Goal: Information Seeking & Learning: Learn about a topic

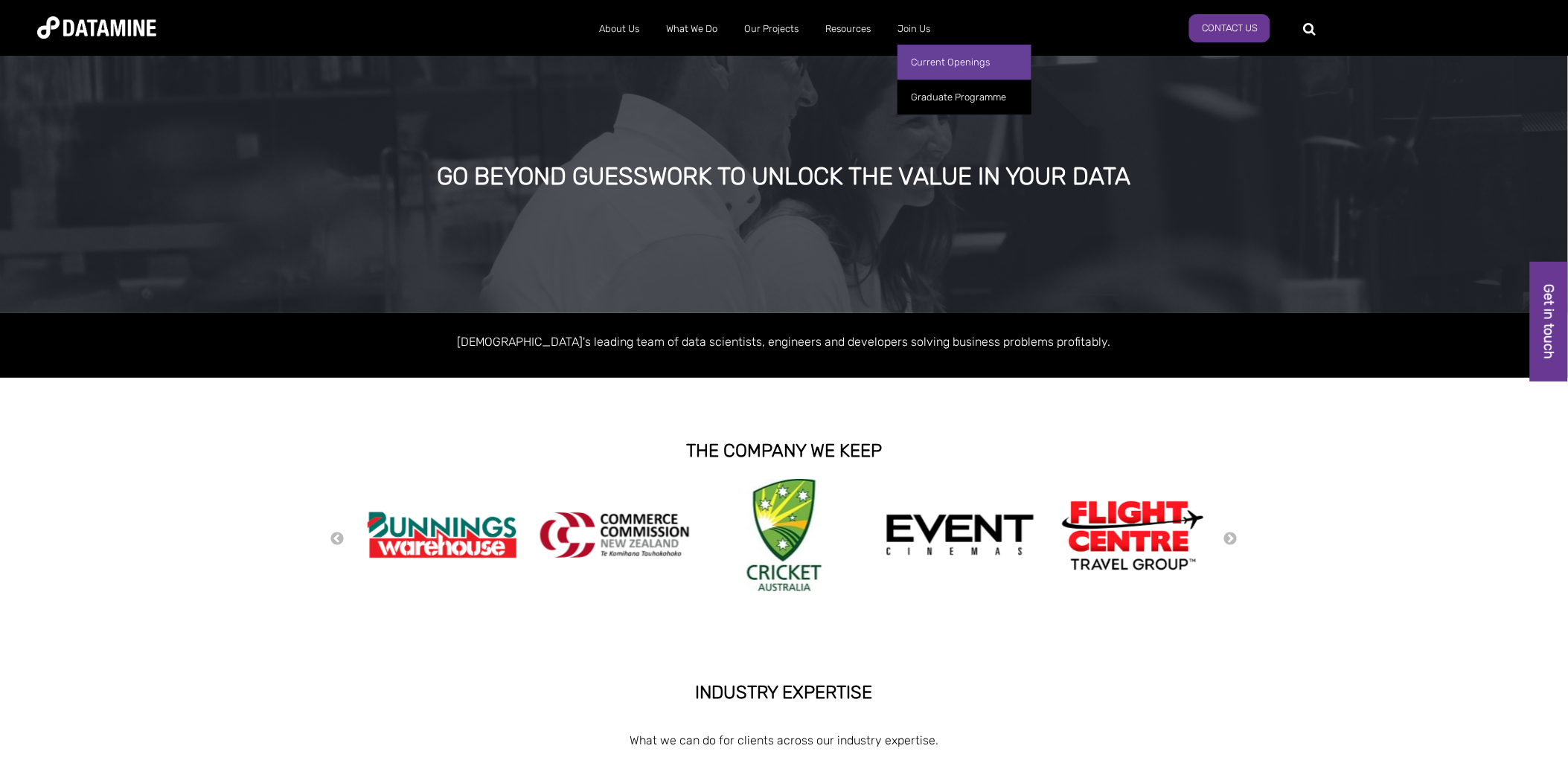
click at [925, 56] on link "Current Openings" at bounding box center [964, 62] width 134 height 35
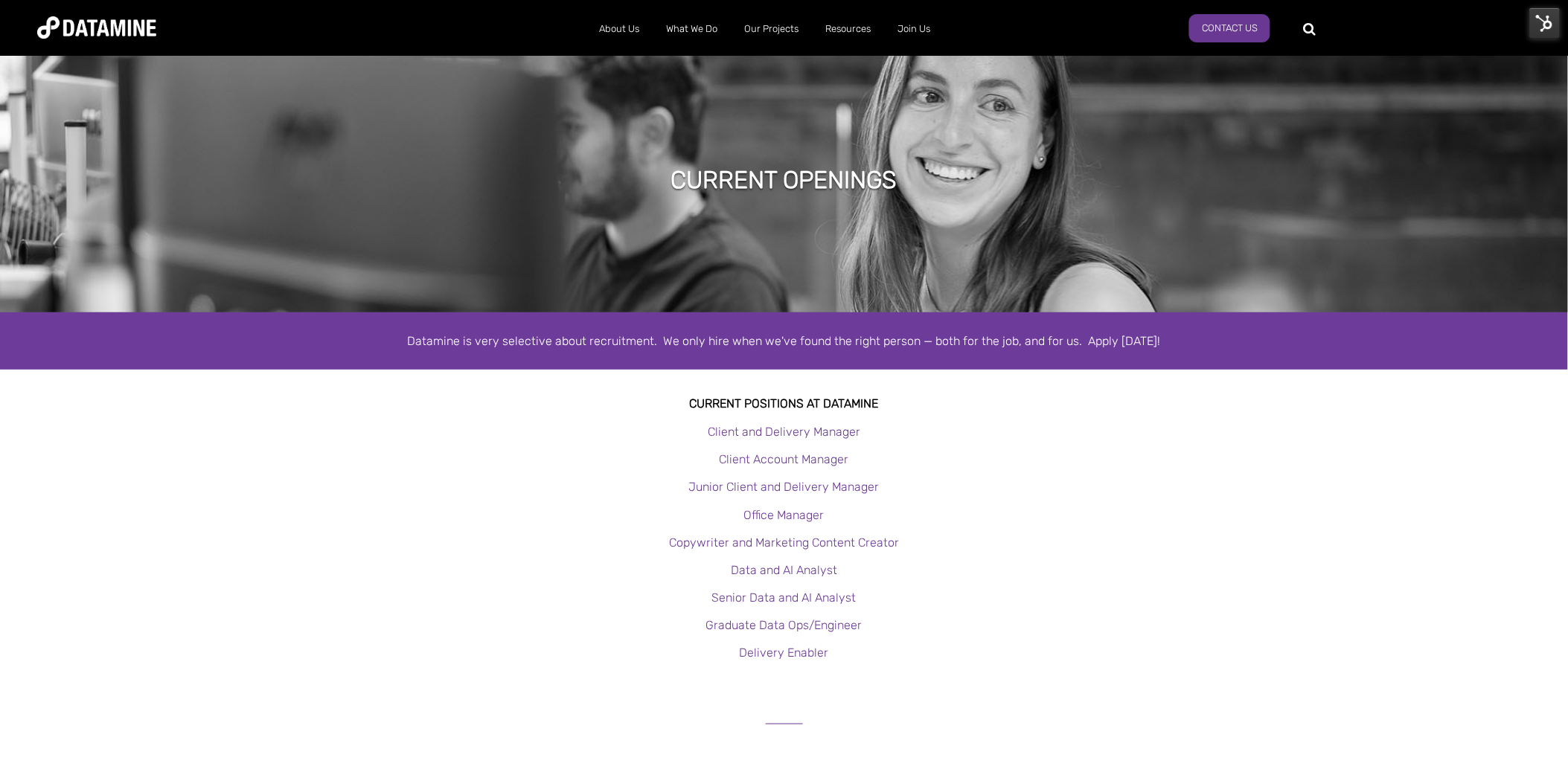
click at [1530, 22] on img at bounding box center [1545, 23] width 32 height 32
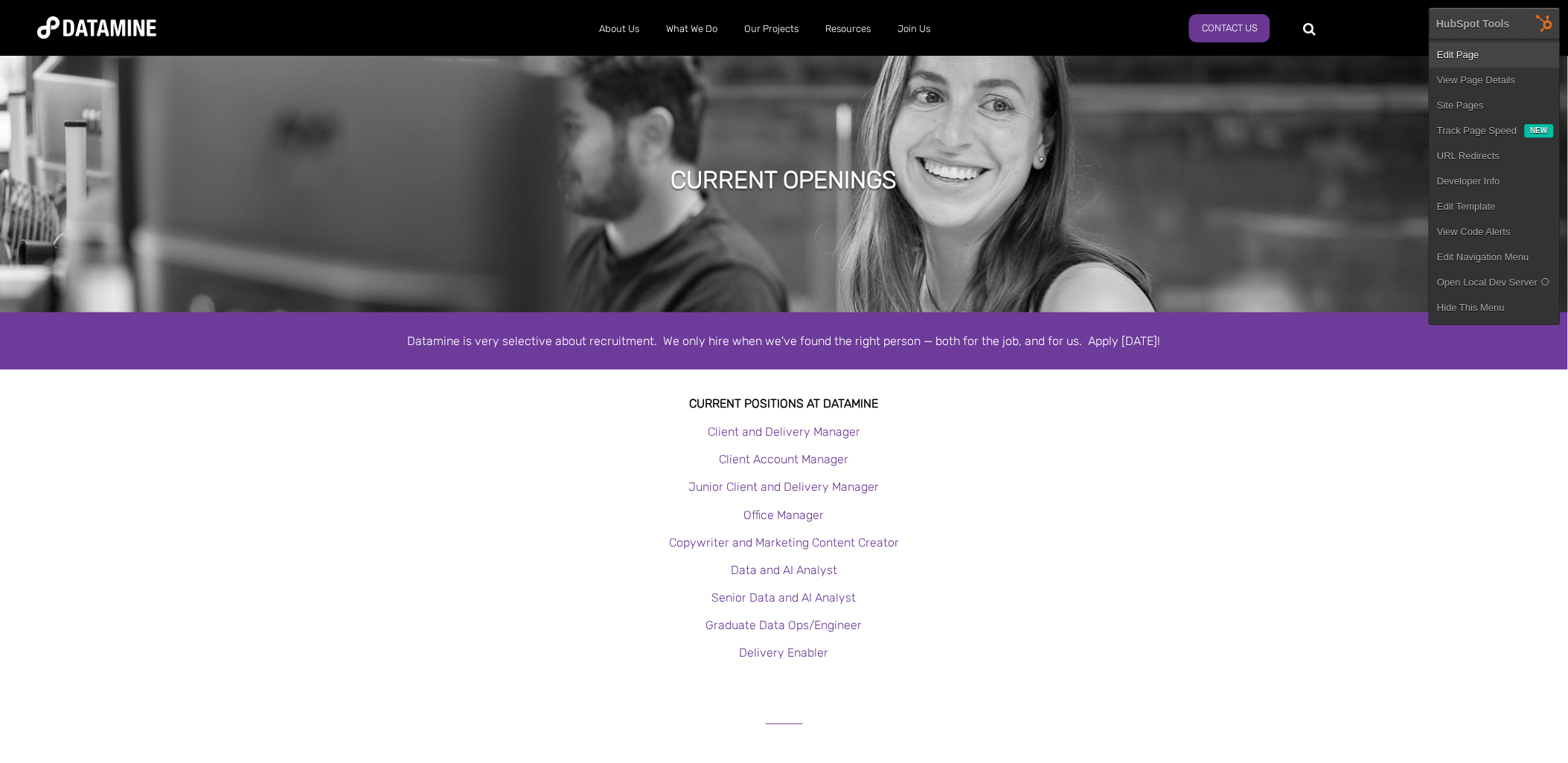
click at [1490, 47] on link "Edit Page" at bounding box center [1494, 56] width 130 height 26
